Goal: Information Seeking & Learning: Find contact information

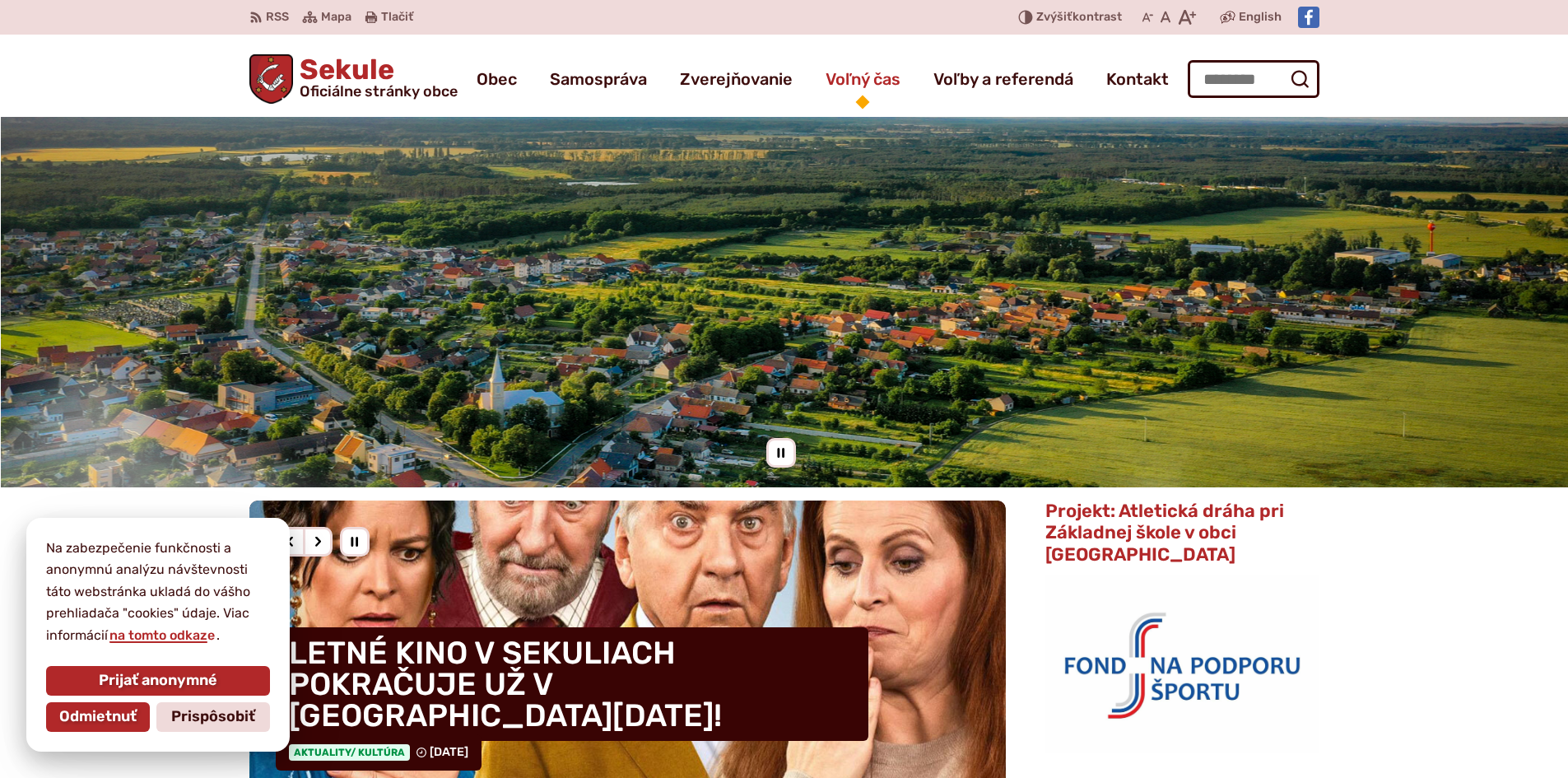
click at [866, 99] on span "Voľný čas" at bounding box center [863, 79] width 75 height 46
click at [1108, 82] on span "Kontakt" at bounding box center [1137, 79] width 62 height 46
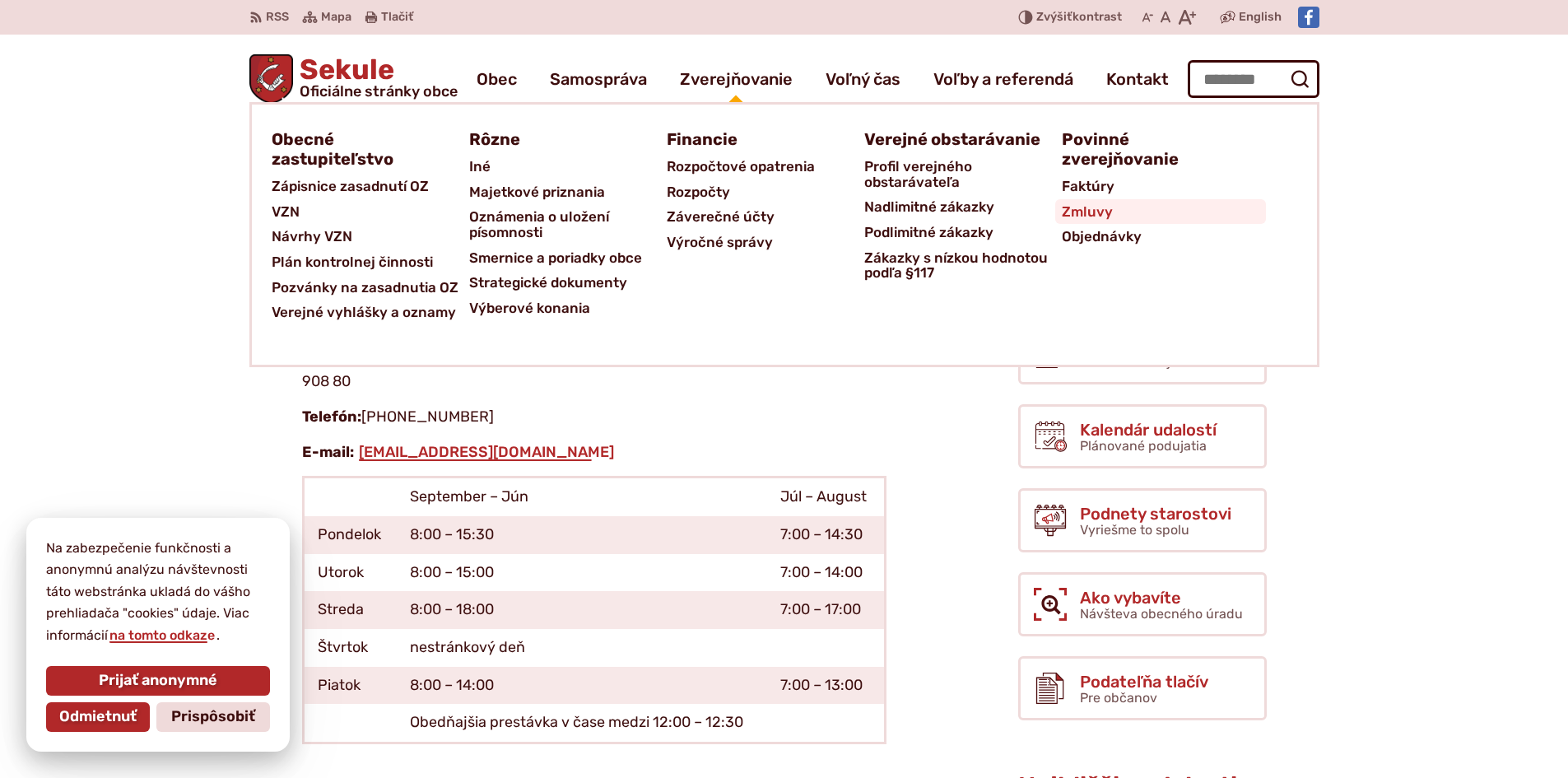
click at [1085, 214] on span "Zmluvy" at bounding box center [1087, 212] width 51 height 25
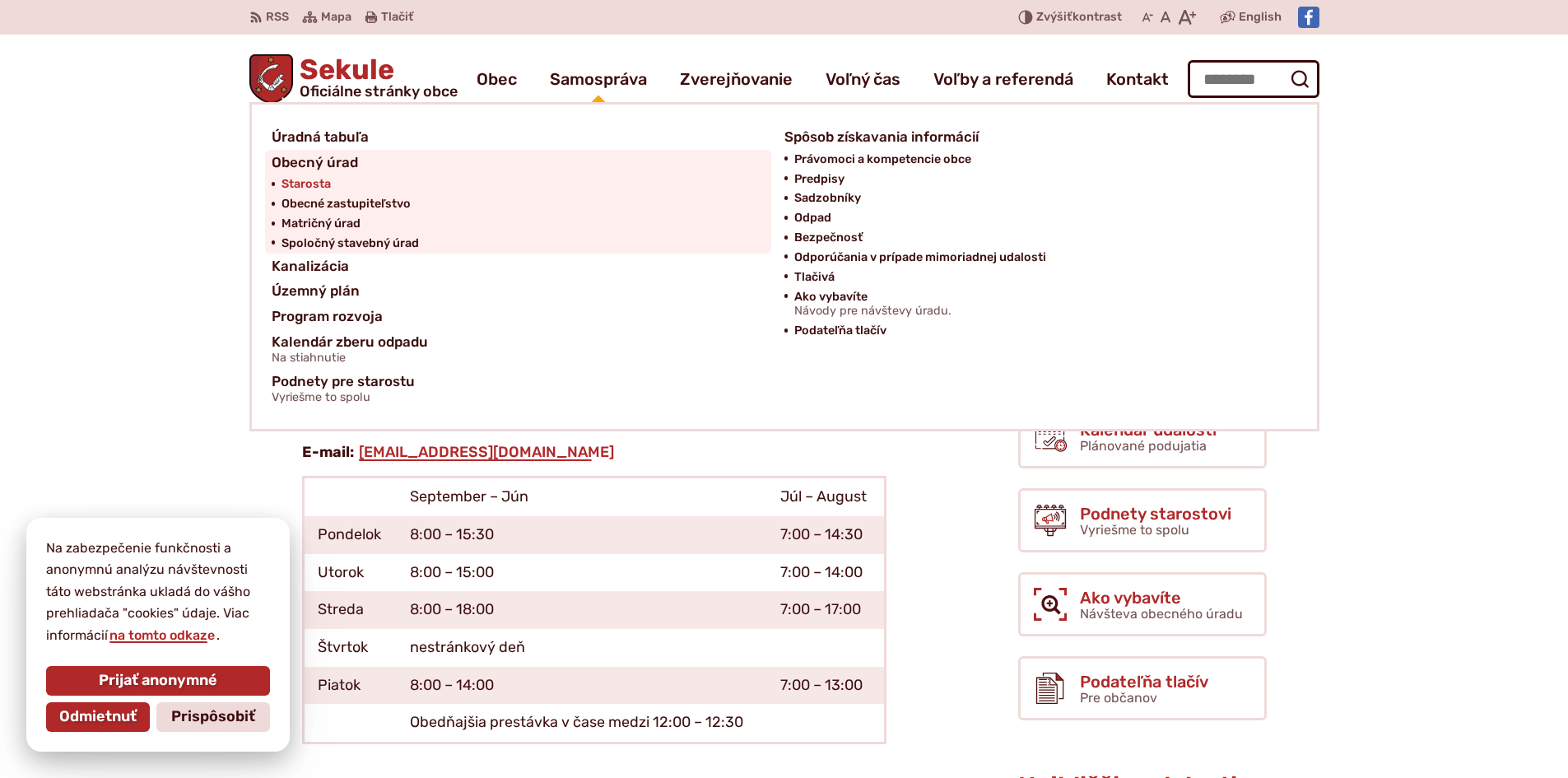
click at [318, 181] on span "Starosta" at bounding box center [306, 183] width 50 height 19
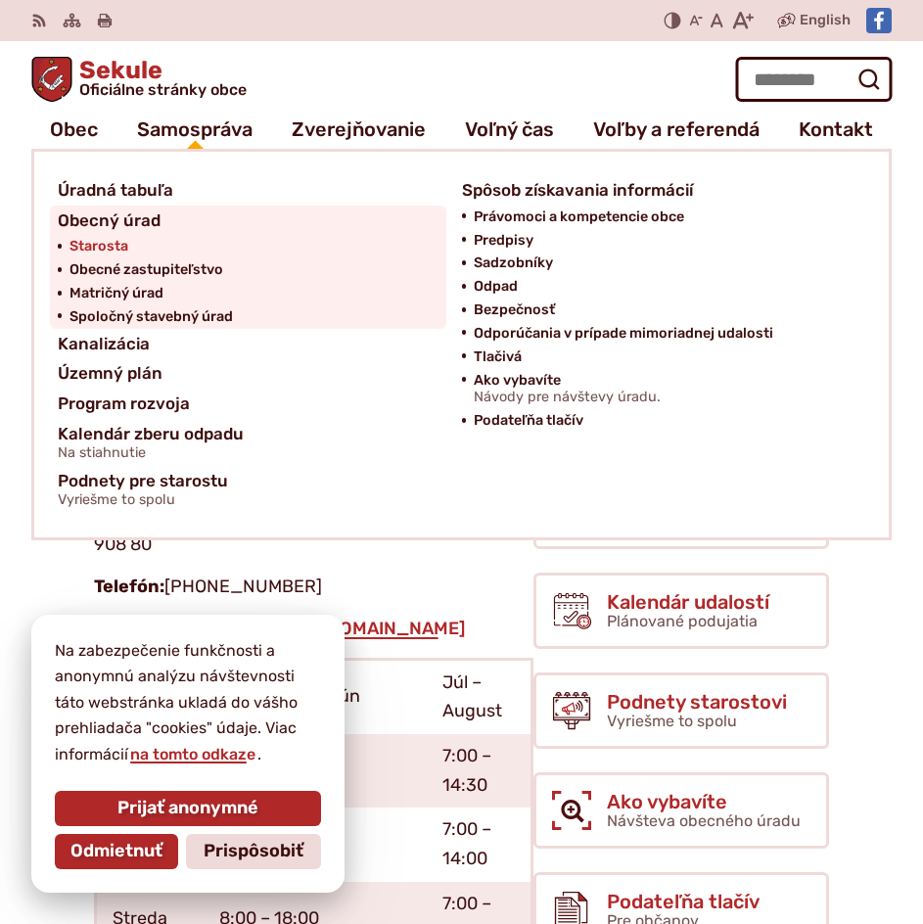
click at [103, 240] on span "Starosta" at bounding box center [98, 246] width 59 height 23
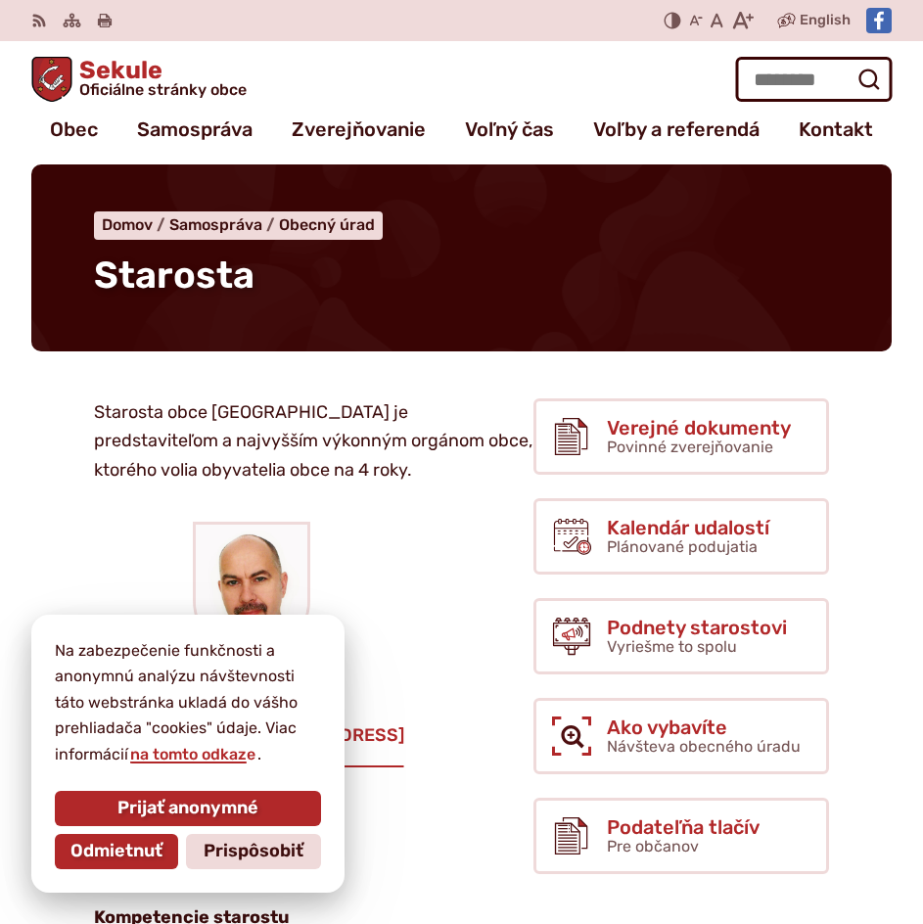
drag, startPoint x: 124, startPoint y: 849, endPoint x: 138, endPoint y: 843, distance: 15.3
click at [124, 849] on span "Odmietnuť" at bounding box center [116, 852] width 92 height 22
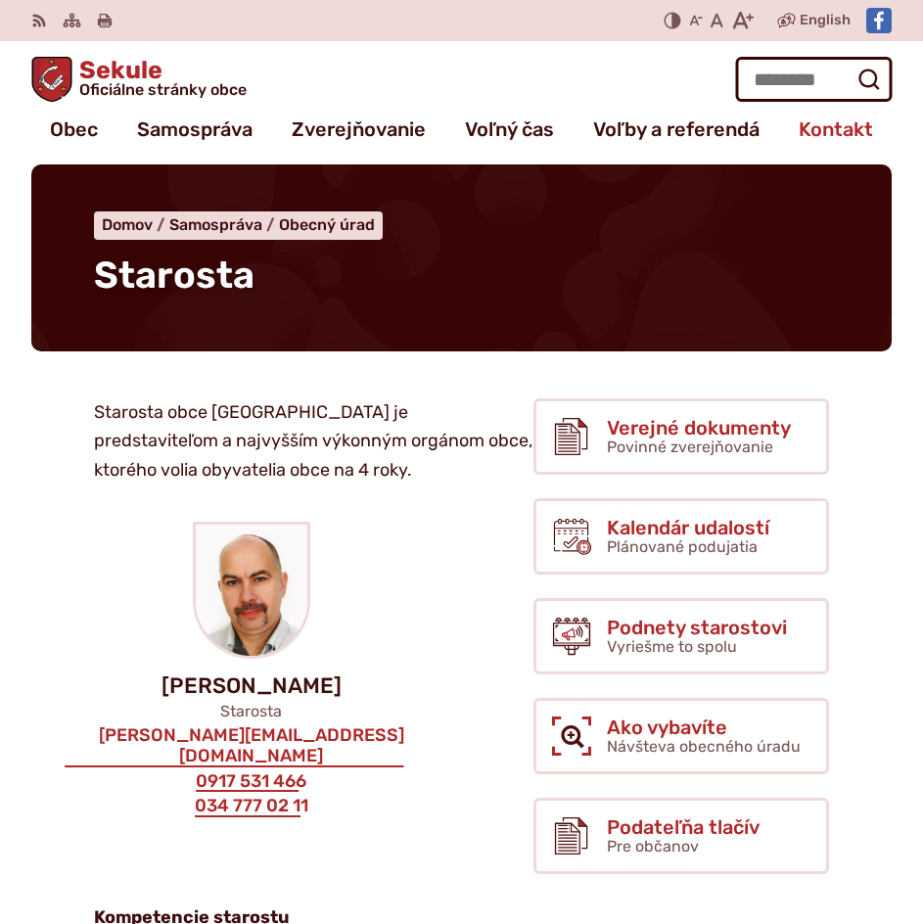
click at [822, 127] on span "Kontakt" at bounding box center [836, 129] width 74 height 39
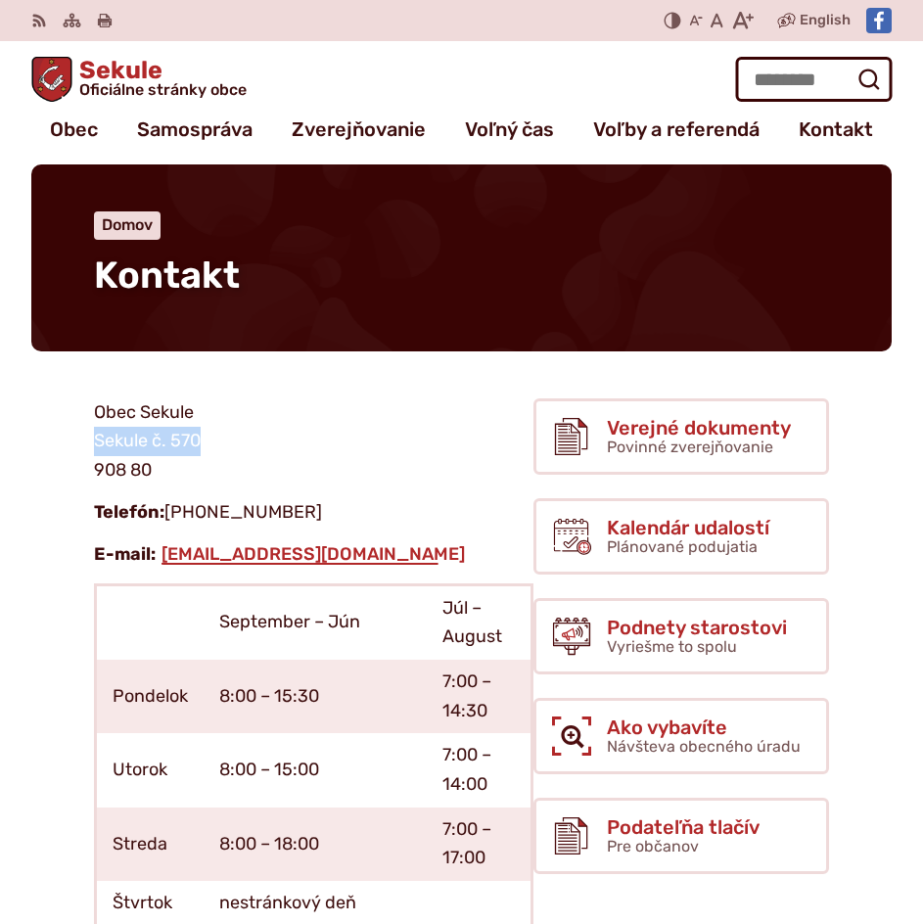
drag, startPoint x: 125, startPoint y: 439, endPoint x: 221, endPoint y: 433, distance: 96.1
click at [221, 433] on p "Obec Sekule Sekule č. 570 908 80" at bounding box center [313, 441] width 439 height 87
copy p "Sekule č. 570"
